Goal: Task Accomplishment & Management: Use online tool/utility

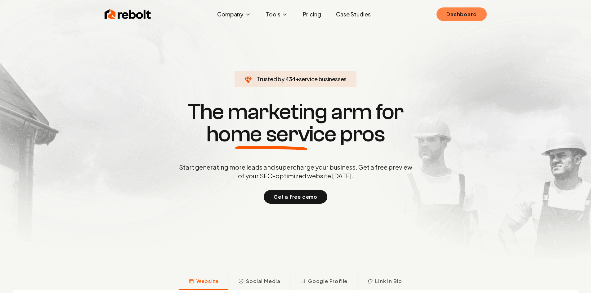
click at [466, 15] on link "Dashboard" at bounding box center [461, 14] width 50 height 14
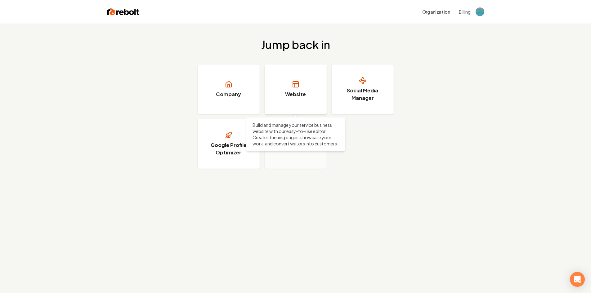
click at [293, 90] on link "Website" at bounding box center [296, 90] width 62 height 50
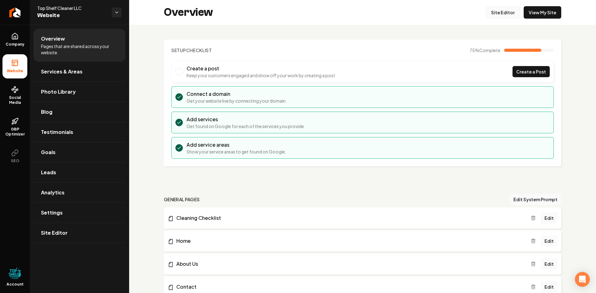
click at [503, 11] on link "Site Editor" at bounding box center [502, 12] width 34 height 12
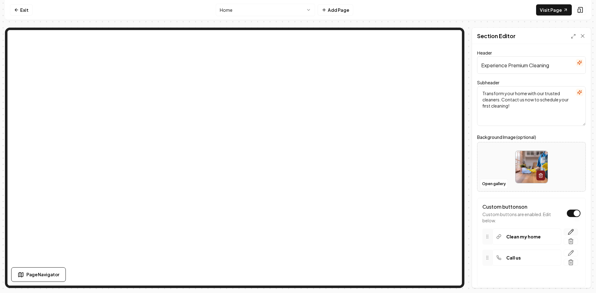
click at [571, 230] on icon "button" at bounding box center [571, 230] width 1 height 1
click at [529, 275] on input "<iframe src="[URL][DOMAIN_NAME]" style="border:none;height:1000px" width="100%"…" at bounding box center [532, 271] width 87 height 17
